Goal: Check status: Check status

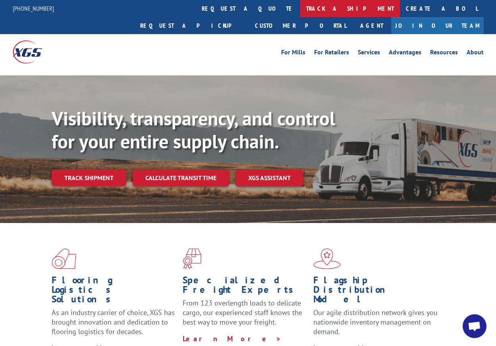
click at [300, 4] on link "track a shipment" at bounding box center [350, 8] width 100 height 17
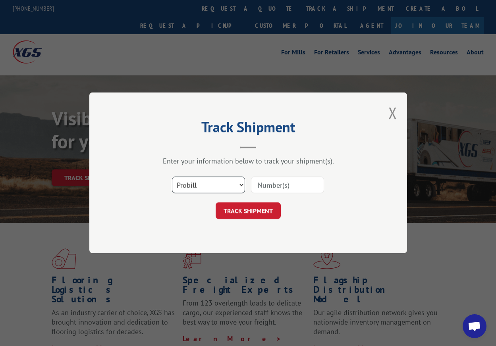
select select "bol"
click at [277, 184] on input at bounding box center [287, 185] width 73 height 17
paste input "741050"
type input "741050"
click at [248, 211] on button "TRACK SHIPMENT" at bounding box center [247, 211] width 65 height 17
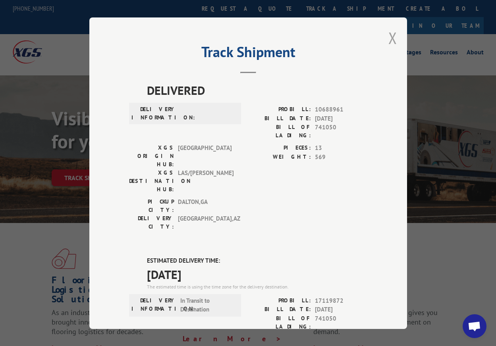
click at [390, 36] on button "Close modal" at bounding box center [392, 37] width 9 height 21
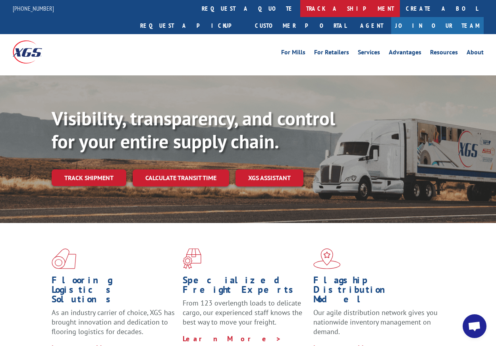
click at [300, 10] on link "track a shipment" at bounding box center [350, 8] width 100 height 17
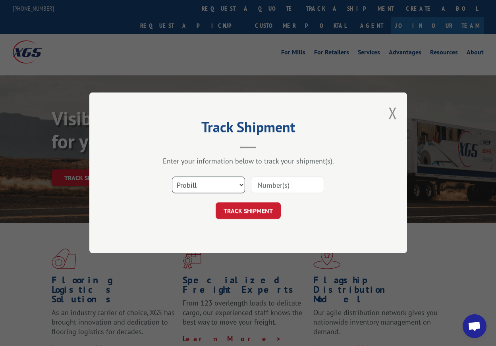
select select "bol"
click at [260, 186] on input at bounding box center [287, 185] width 73 height 17
paste input "741154"
type input "741154"
click at [248, 211] on button "TRACK SHIPMENT" at bounding box center [247, 211] width 65 height 17
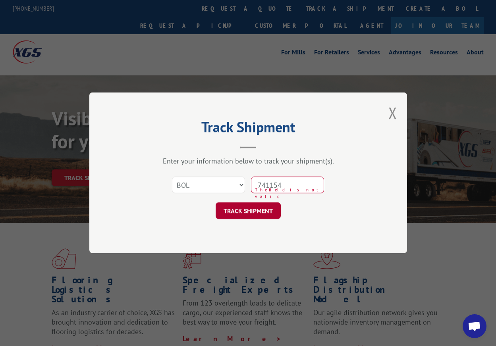
click at [264, 211] on button "TRACK SHIPMENT" at bounding box center [247, 211] width 65 height 17
click at [392, 107] on button "Close modal" at bounding box center [392, 112] width 9 height 21
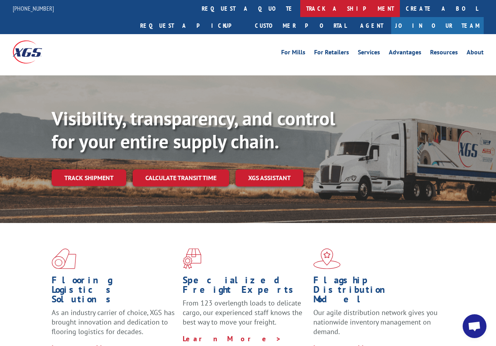
click at [300, 6] on link "track a shipment" at bounding box center [350, 8] width 100 height 17
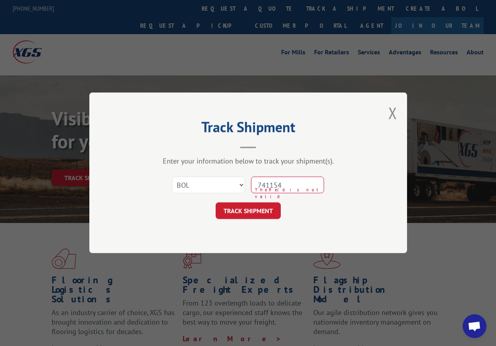
click at [263, 187] on input "741154" at bounding box center [287, 185] width 73 height 17
select select "bol"
click at [285, 191] on input at bounding box center [287, 185] width 73 height 17
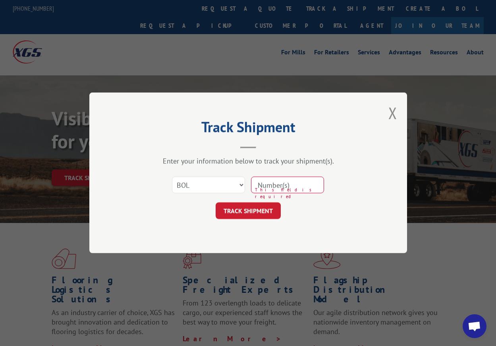
paste input "741154"
type input "741154"
click at [261, 214] on button "TRACK SHIPMENT" at bounding box center [247, 211] width 65 height 17
click at [384, 117] on div "Track Shipment Enter your information below to track your shipment(s). Select c…" at bounding box center [247, 172] width 317 height 161
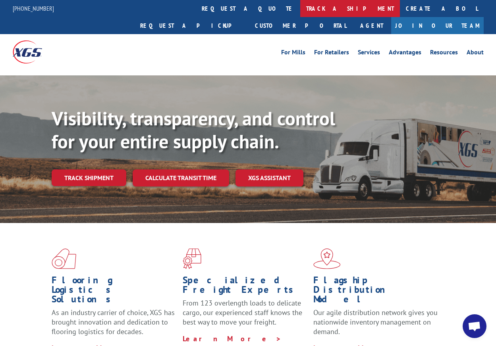
click at [300, 10] on link "track a shipment" at bounding box center [350, 8] width 100 height 17
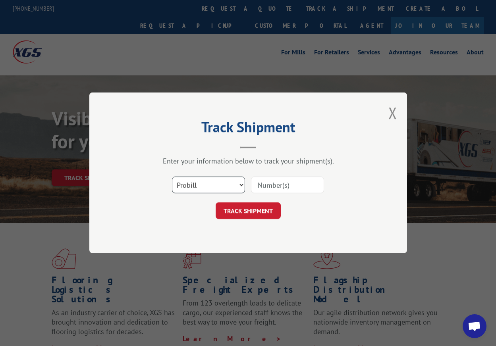
select select "bol"
click at [258, 190] on input at bounding box center [287, 185] width 73 height 17
paste input "741154"
click at [251, 213] on button "TRACK SHIPMENT" at bounding box center [247, 211] width 65 height 17
click at [285, 187] on input "741154" at bounding box center [287, 185] width 73 height 17
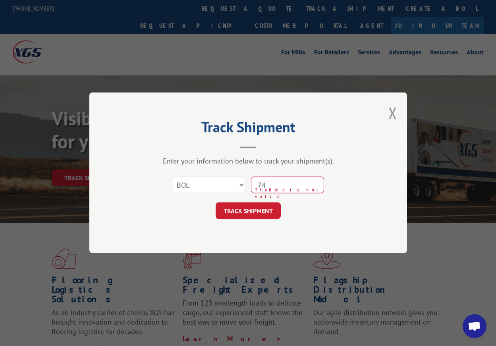
type input "7"
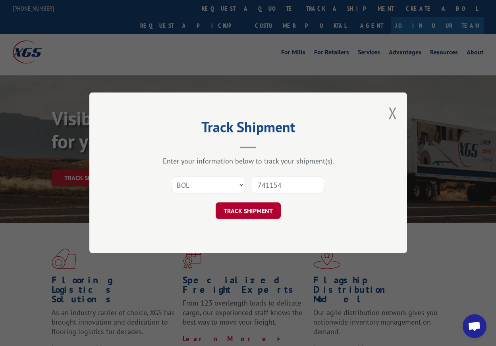
type input "741154"
click at [252, 209] on button "TRACK SHIPMENT" at bounding box center [247, 211] width 65 height 17
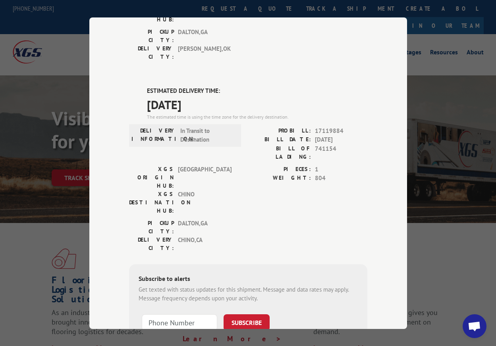
scroll to position [169, 0]
